Goal: Information Seeking & Learning: Learn about a topic

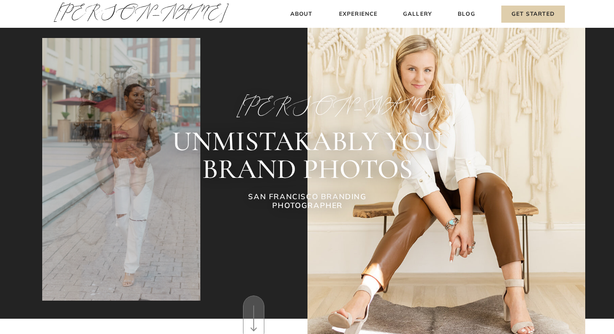
scroll to position [9, 0]
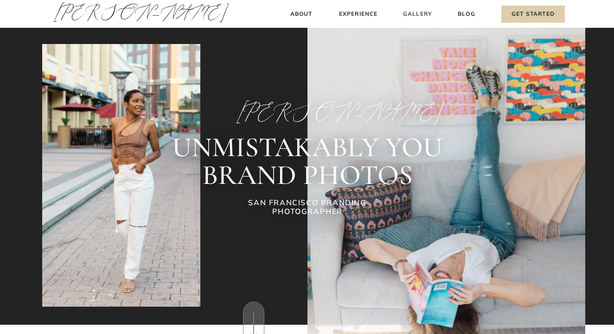
click at [410, 14] on h3 "Gallery" at bounding box center [417, 14] width 31 height 10
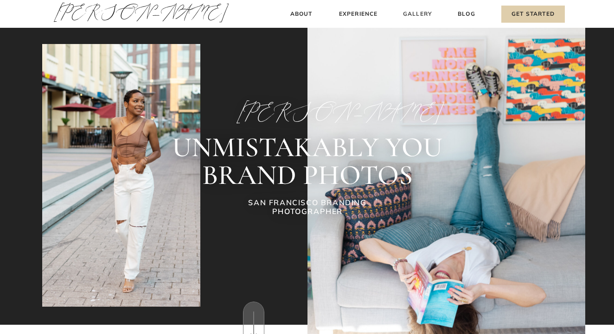
click at [422, 17] on h3 "Gallery" at bounding box center [417, 14] width 31 height 10
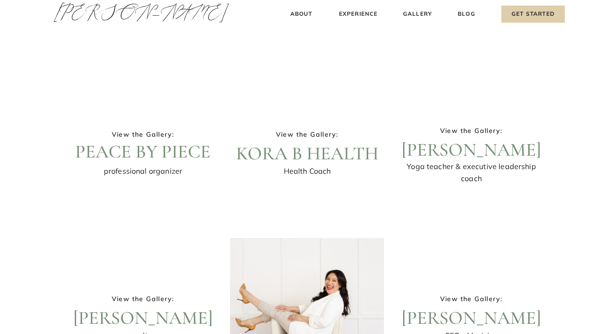
scroll to position [25, 0]
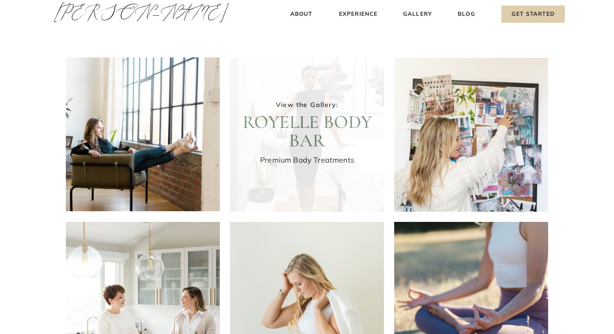
click at [298, 122] on div at bounding box center [307, 135] width 154 height 154
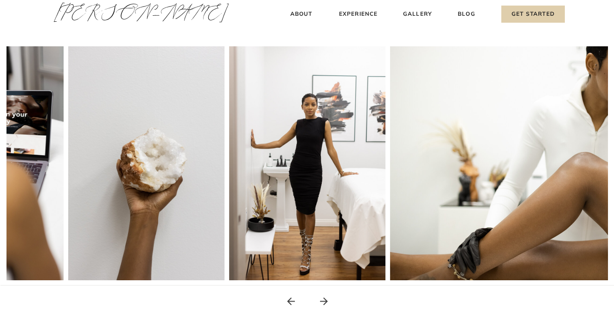
scroll to position [152, 0]
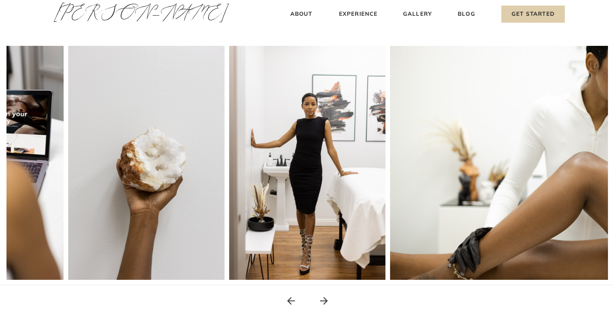
click at [324, 302] on icon at bounding box center [324, 302] width 12 height 12
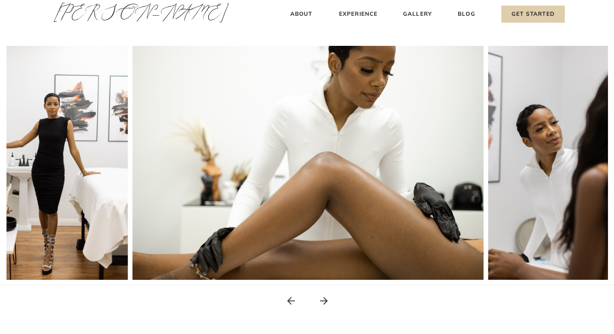
click at [324, 302] on icon at bounding box center [324, 302] width 12 height 12
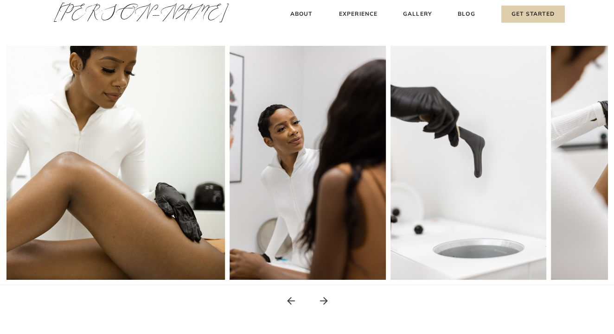
click at [324, 302] on icon at bounding box center [324, 302] width 12 height 12
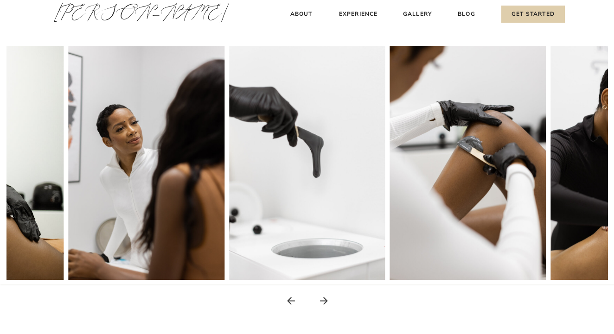
click at [324, 302] on icon at bounding box center [324, 302] width 12 height 12
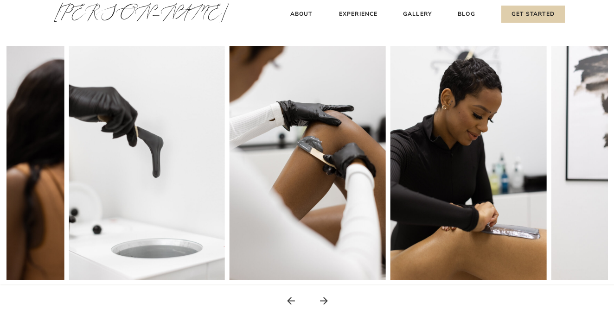
click at [324, 302] on icon at bounding box center [324, 302] width 12 height 12
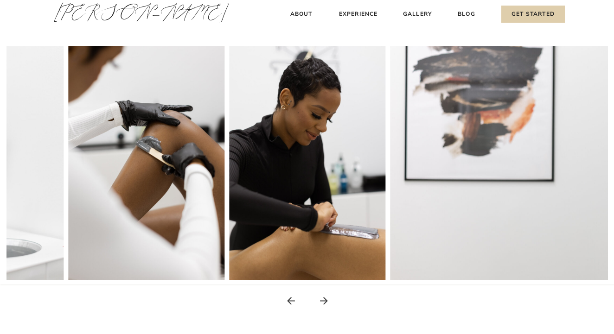
click at [324, 302] on icon at bounding box center [324, 302] width 12 height 12
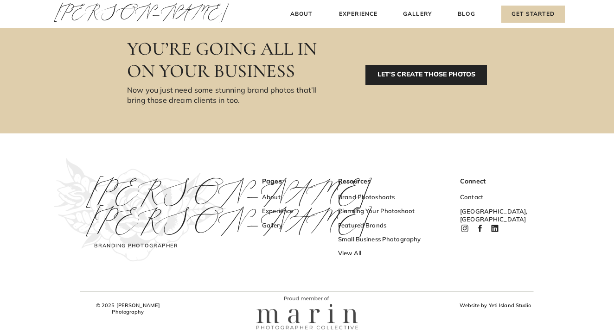
scroll to position [590, 0]
click at [302, 11] on h3 "About" at bounding box center [301, 14] width 27 height 10
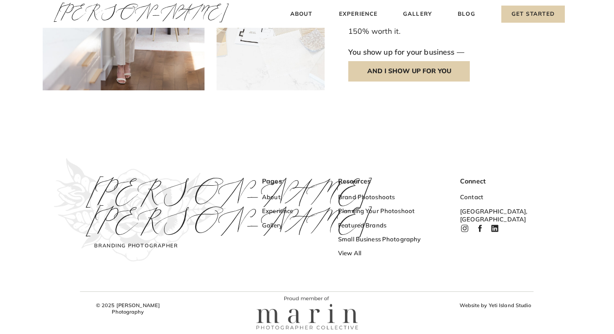
scroll to position [1145, 0]
click at [351, 237] on h3 "Small Business Photography" at bounding box center [383, 241] width 90 height 10
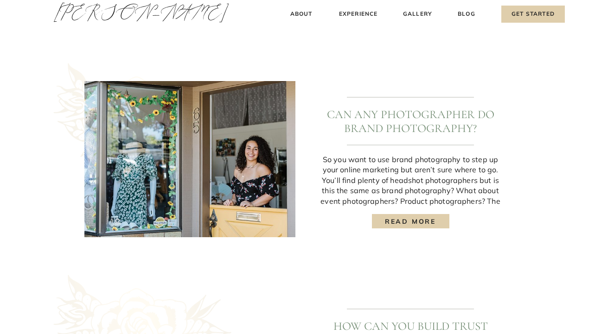
scroll to position [885, 0]
click at [387, 225] on h3 "read more" at bounding box center [411, 222] width 64 height 10
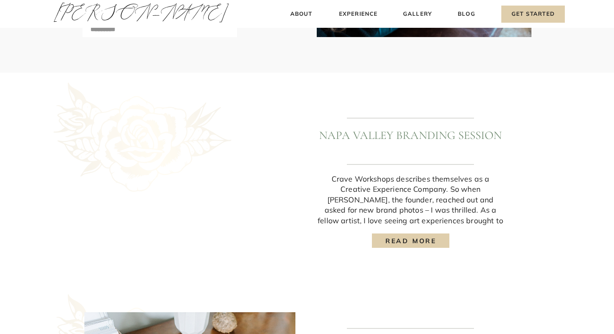
scroll to position [432, 0]
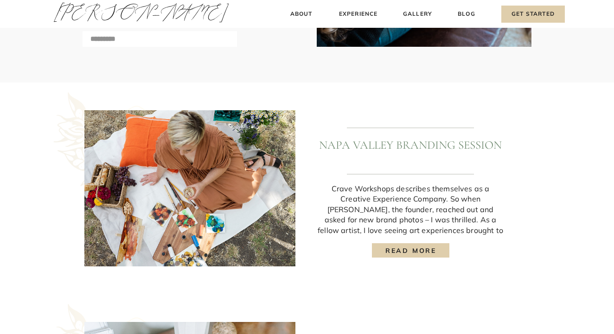
click at [389, 245] on div at bounding box center [410, 251] width 77 height 14
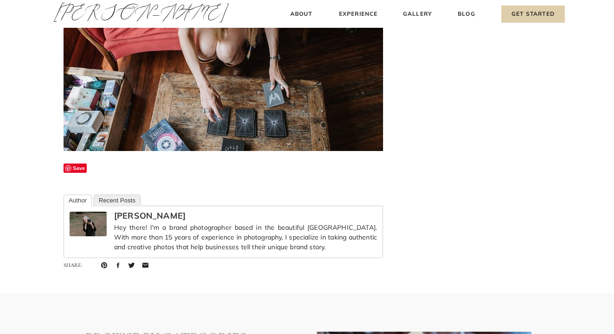
scroll to position [3493, 0]
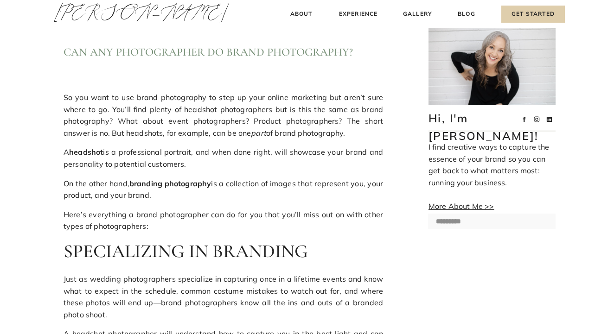
scroll to position [0, 0]
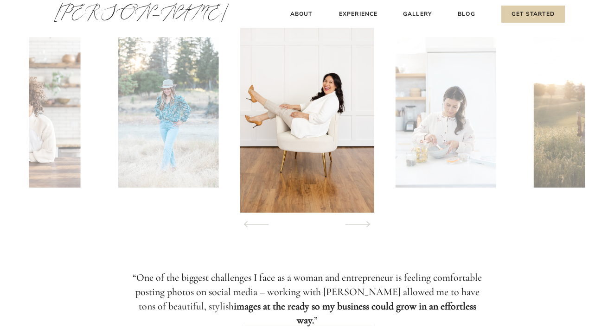
scroll to position [899, 0]
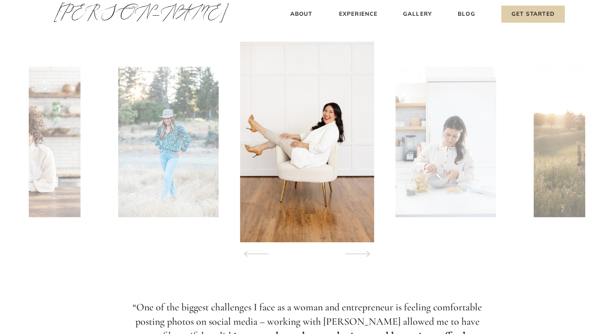
click at [365, 252] on icon at bounding box center [358, 254] width 42 height 32
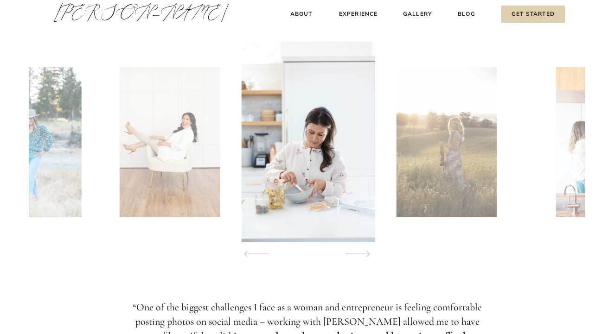
click at [365, 252] on icon at bounding box center [358, 254] width 42 height 32
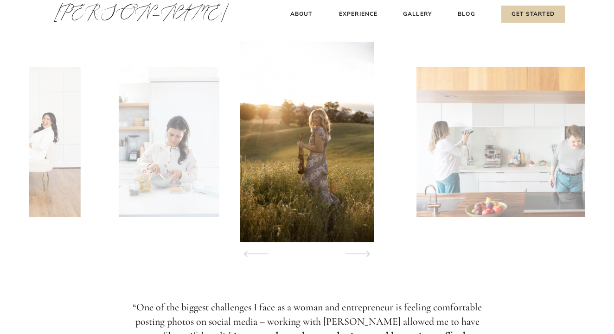
click at [365, 252] on icon at bounding box center [358, 254] width 42 height 32
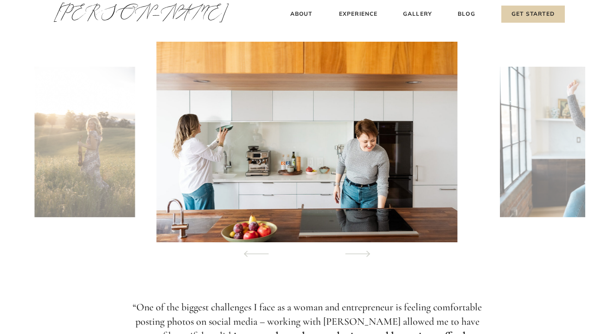
click at [365, 252] on icon at bounding box center [358, 254] width 42 height 32
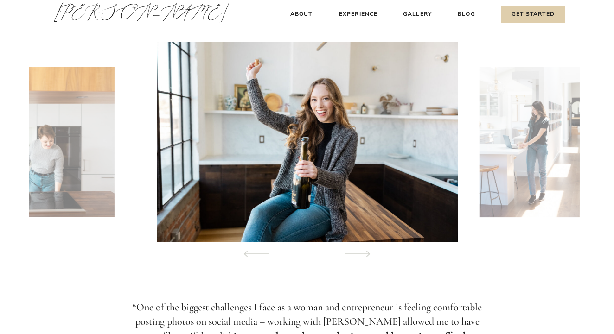
click at [365, 252] on icon at bounding box center [358, 254] width 42 height 32
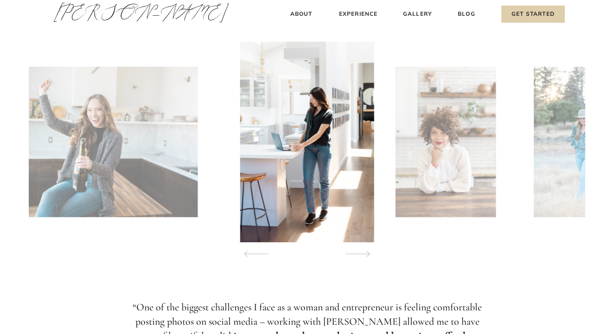
click at [365, 252] on icon at bounding box center [358, 254] width 42 height 32
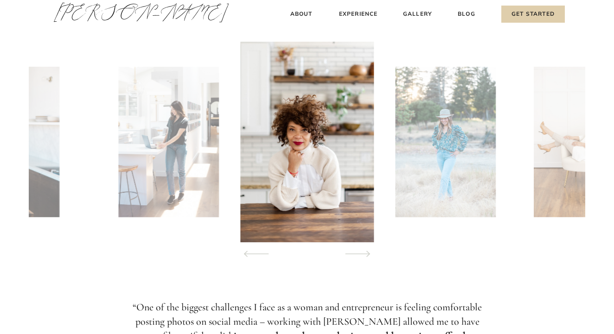
click at [366, 252] on icon at bounding box center [358, 254] width 42 height 32
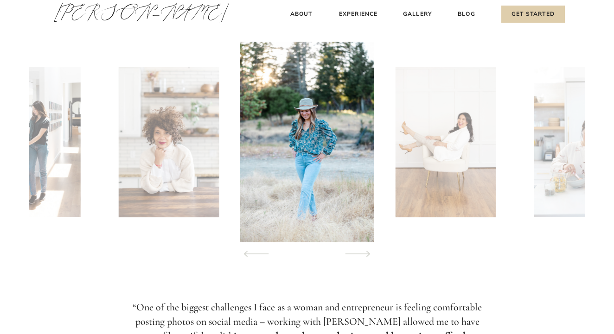
click at [366, 252] on icon at bounding box center [358, 254] width 42 height 32
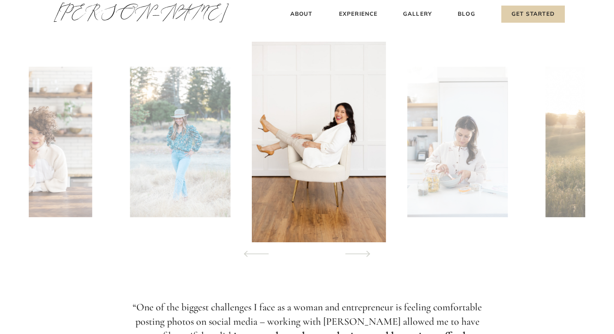
click at [366, 252] on icon at bounding box center [358, 254] width 42 height 32
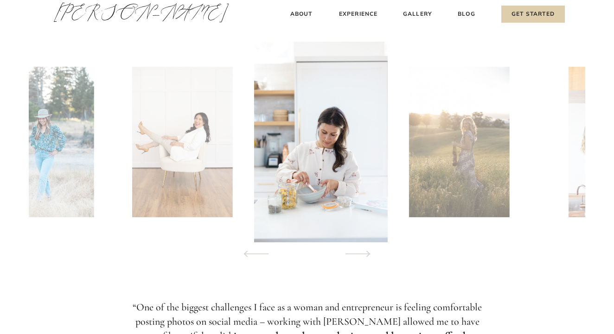
click at [366, 252] on icon at bounding box center [358, 254] width 42 height 32
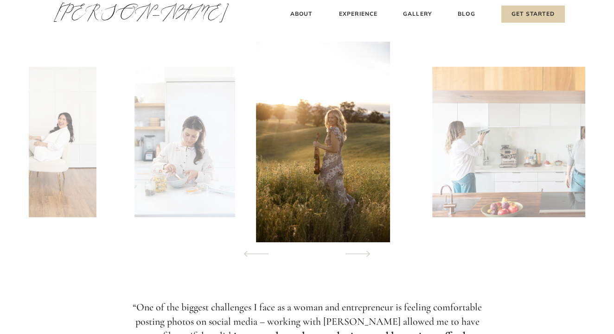
click at [366, 252] on icon at bounding box center [358, 254] width 42 height 32
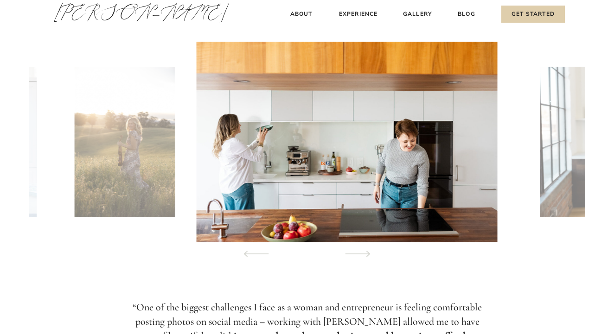
click at [366, 252] on icon at bounding box center [358, 254] width 42 height 32
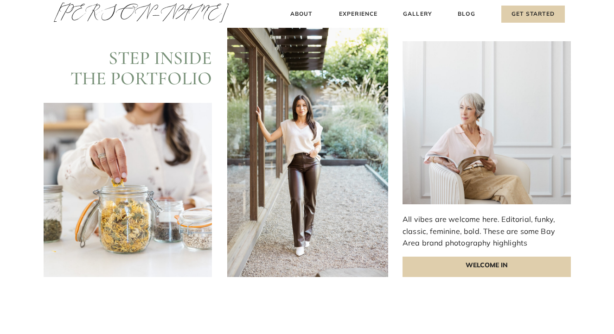
scroll to position [2619, 0]
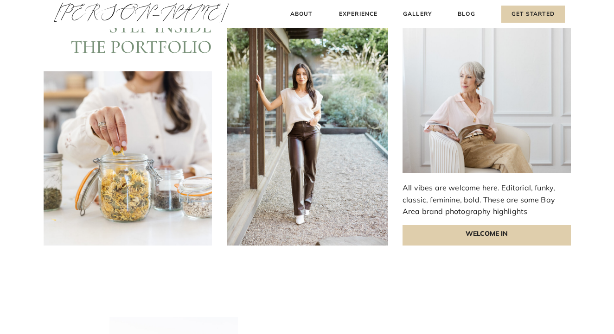
click at [288, 143] on div at bounding box center [307, 116] width 161 height 257
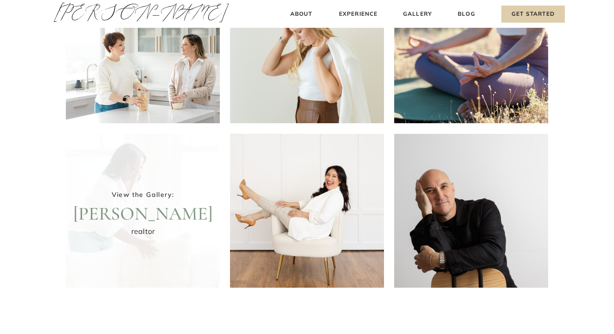
click at [161, 208] on div at bounding box center [143, 211] width 154 height 154
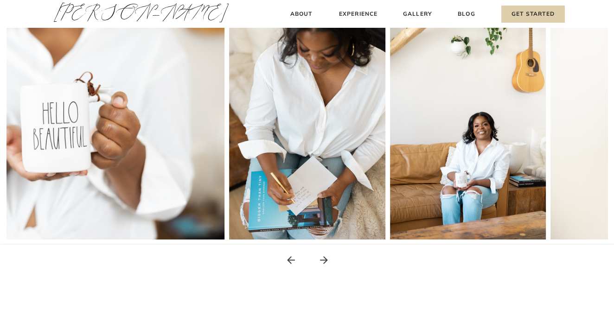
scroll to position [192, 0]
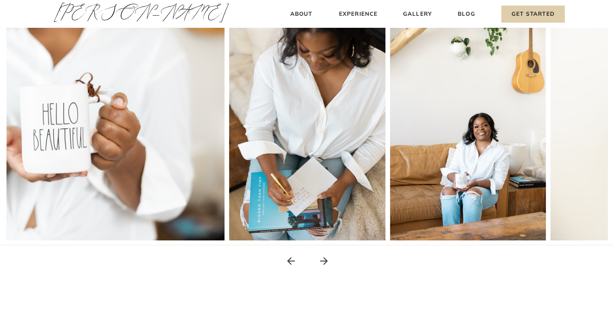
click at [322, 255] on div "Blog About Experience Gallery Get Started Amy Thompson Amy Thompson About Exper…" at bounding box center [307, 270] width 614 height 925
click at [322, 258] on icon at bounding box center [324, 262] width 12 height 12
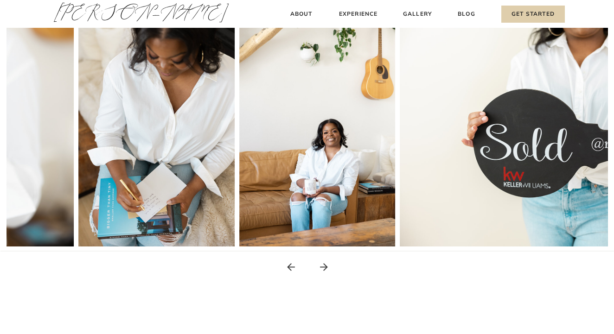
scroll to position [181, 0]
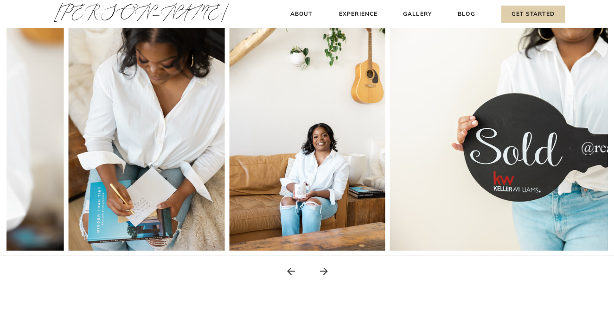
click at [325, 274] on icon at bounding box center [324, 272] width 8 height 8
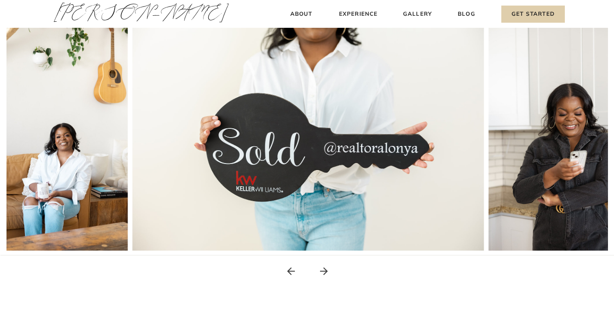
click at [325, 274] on icon at bounding box center [324, 272] width 8 height 8
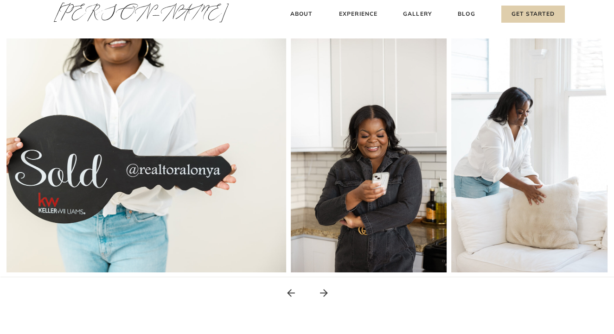
scroll to position [154, 0]
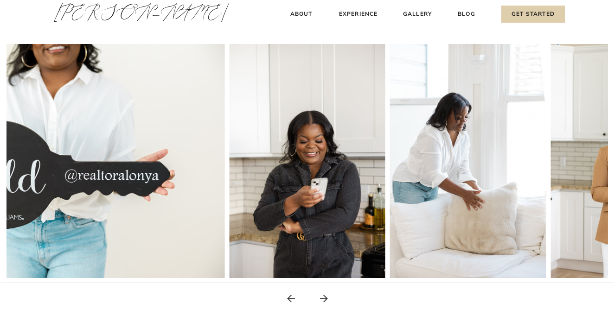
click at [325, 300] on icon at bounding box center [324, 299] width 12 height 12
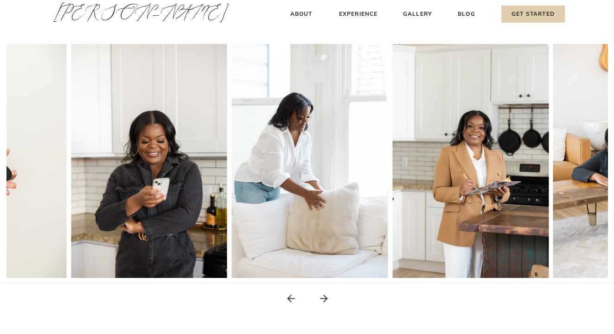
click at [325, 300] on icon at bounding box center [324, 299] width 12 height 12
